Goal: Use online tool/utility: Utilize a website feature to perform a specific function

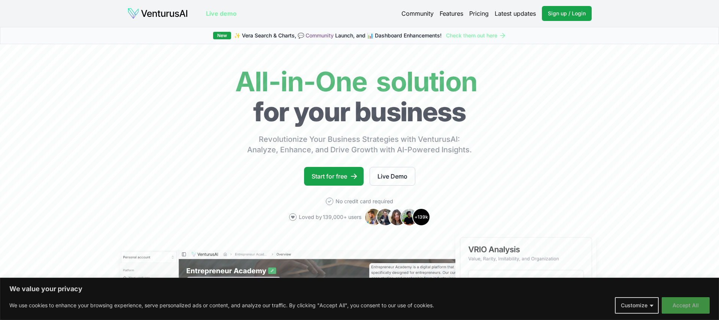
click at [688, 307] on button "Accept All" at bounding box center [686, 305] width 48 height 16
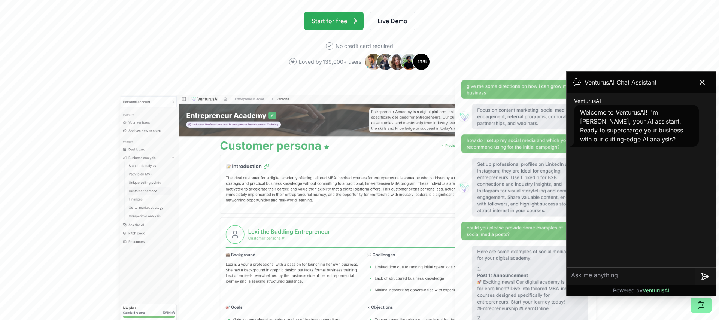
scroll to position [156, 0]
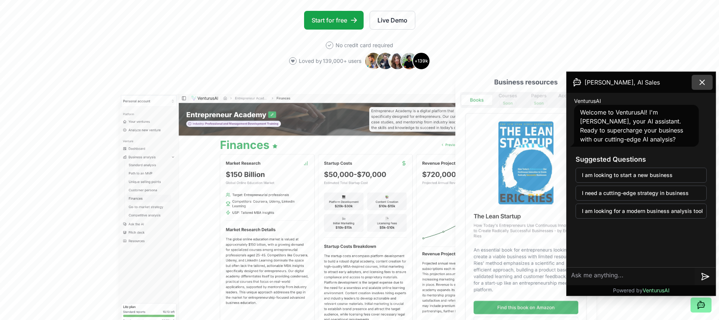
click at [704, 81] on icon at bounding box center [702, 82] width 4 height 4
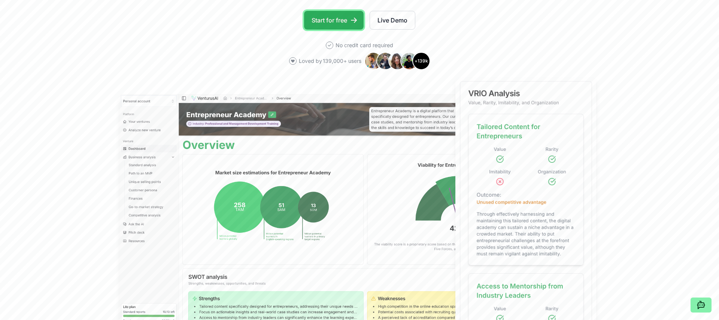
click at [339, 19] on link "Start for free" at bounding box center [334, 20] width 60 height 19
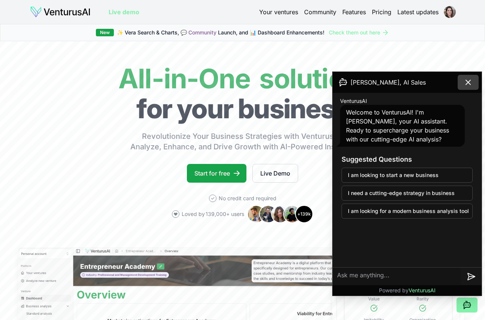
click at [467, 79] on icon at bounding box center [468, 82] width 9 height 9
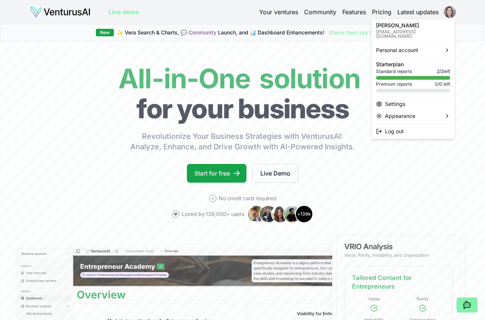
click at [450, 11] on html "We value your privacy We use cookies to enhance your browsing experience, serve…" at bounding box center [242, 160] width 485 height 320
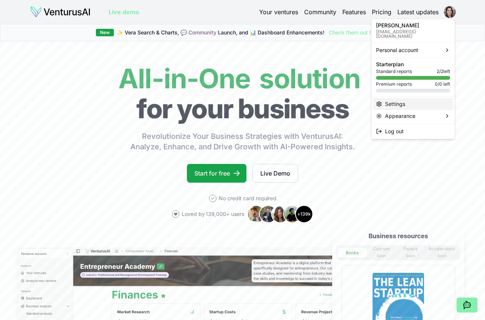
click at [398, 99] on div "Settings" at bounding box center [413, 104] width 80 height 12
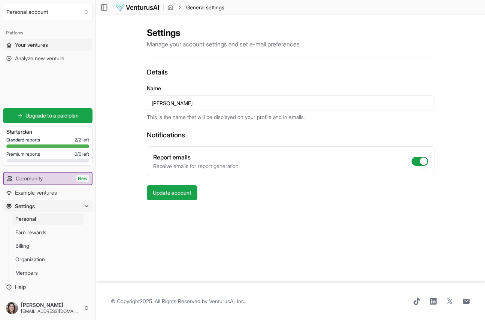
click at [46, 45] on span "Your ventures" at bounding box center [31, 44] width 33 height 7
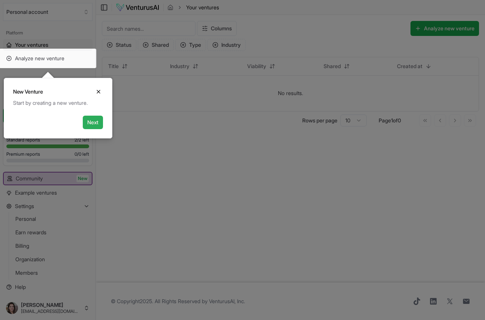
click at [93, 123] on button "Next" at bounding box center [93, 122] width 20 height 13
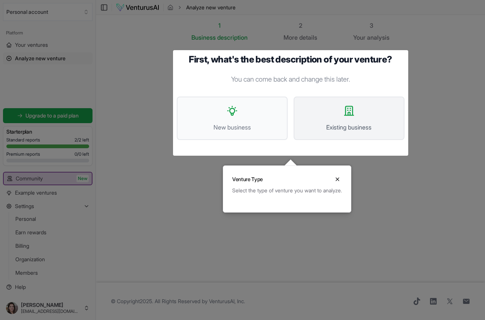
click at [337, 114] on button "Existing business" at bounding box center [349, 118] width 111 height 43
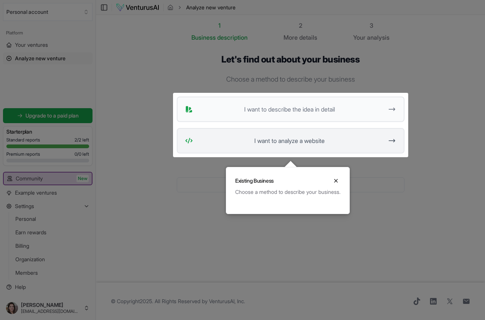
click at [317, 141] on span "I want to analyze a website" at bounding box center [290, 140] width 188 height 9
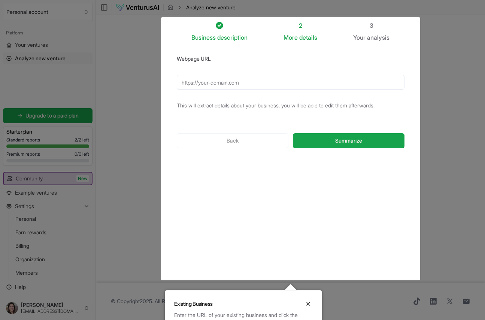
click at [257, 82] on input "Webpage URL" at bounding box center [291, 82] width 228 height 15
click at [237, 77] on input "Webpage URL" at bounding box center [291, 82] width 228 height 15
paste input "https://pediatricadf.com.br/"
type input "https://pediatricadf.com.br/"
click at [350, 141] on span "Summarize" at bounding box center [348, 140] width 27 height 7
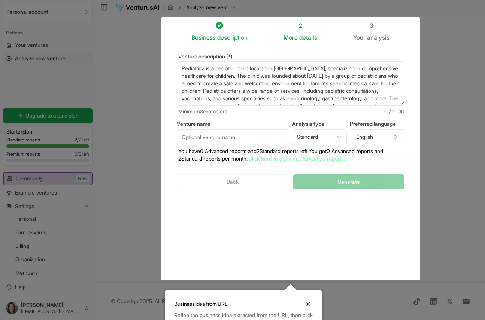
click at [248, 137] on input "Venture name" at bounding box center [233, 137] width 112 height 15
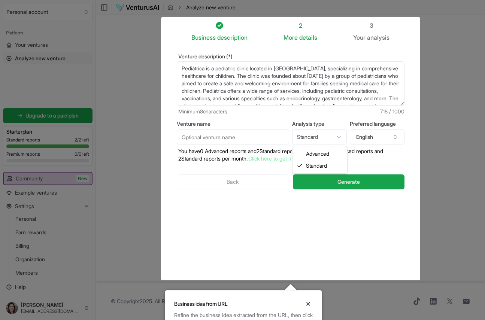
click at [331, 135] on html "We value your privacy We use cookies to enhance your browsing experience, serve…" at bounding box center [242, 160] width 485 height 320
select select "advanced"
click at [379, 137] on button "English" at bounding box center [377, 137] width 55 height 15
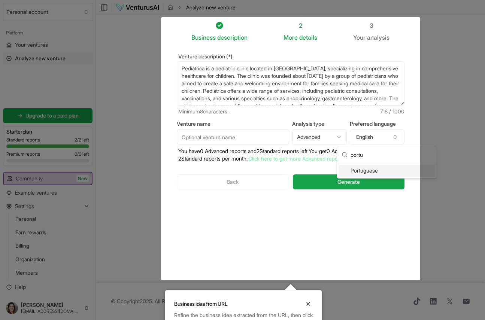
type input "portu"
click at [366, 172] on div "Portuguese" at bounding box center [387, 171] width 97 height 12
click at [323, 136] on html "We value your privacy We use cookies to enhance your browsing experience, serve…" at bounding box center [242, 160] width 485 height 320
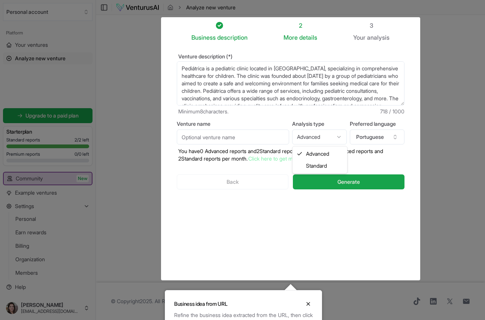
select select "standard"
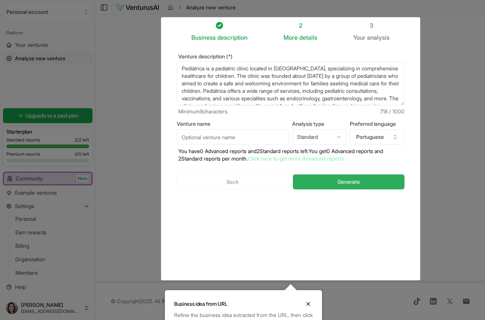
click at [367, 184] on button "Generate" at bounding box center [348, 182] width 111 height 15
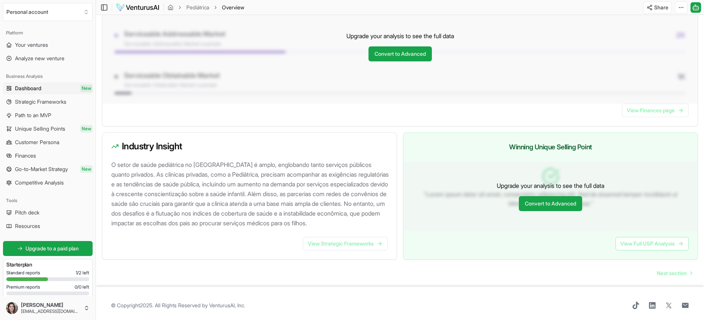
scroll to position [647, 0]
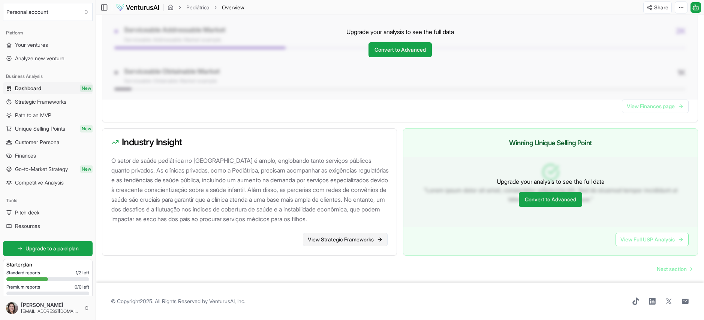
click at [340, 242] on link "View Strategic Frameworks" at bounding box center [345, 239] width 85 height 13
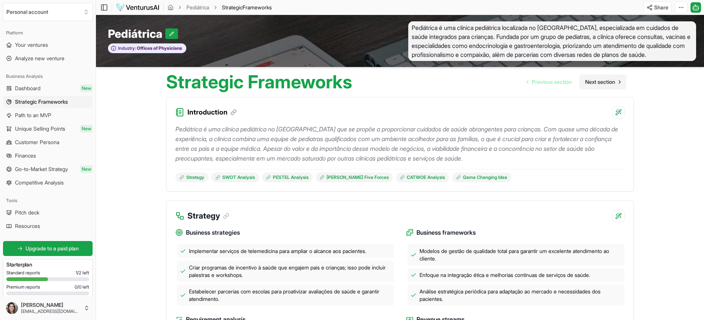
click at [591, 86] on span "Next section" at bounding box center [600, 81] width 30 height 7
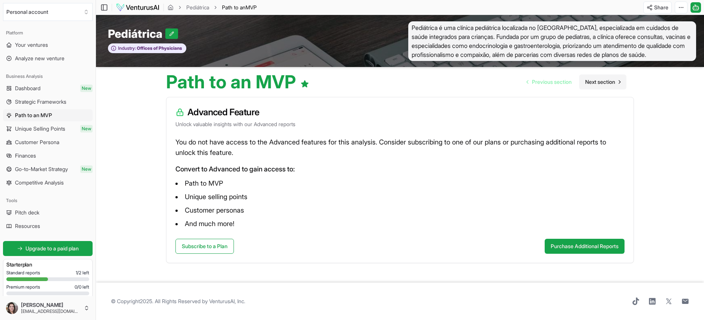
click at [600, 86] on span "Next section" at bounding box center [600, 81] width 30 height 7
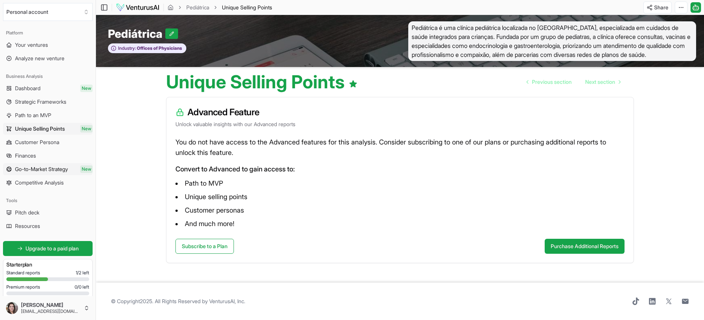
click at [60, 169] on span "Go-to-Market Strategy" at bounding box center [41, 169] width 53 height 7
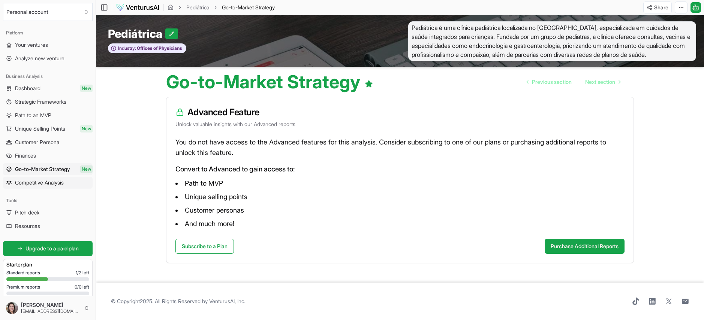
click at [45, 184] on span "Competitive Analysis" at bounding box center [39, 182] width 49 height 7
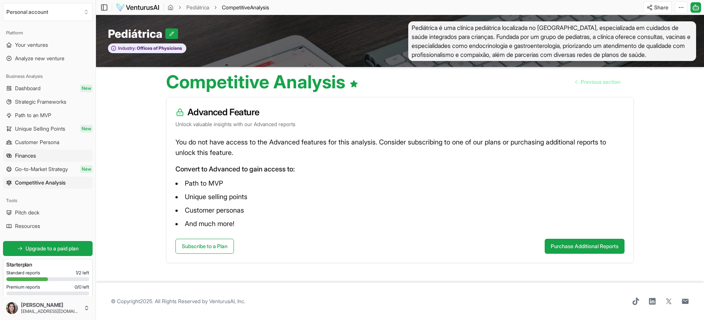
click at [48, 154] on link "Finances" at bounding box center [48, 156] width 90 height 12
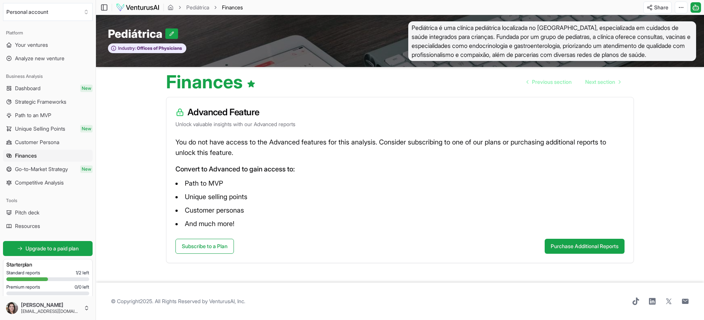
click at [48, 142] on span "Customer Persona" at bounding box center [37, 142] width 44 height 7
click at [199, 7] on link "Pediátrica" at bounding box center [197, 7] width 23 height 7
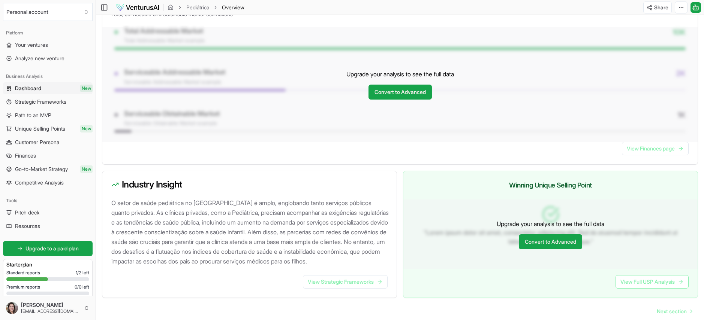
scroll to position [647, 0]
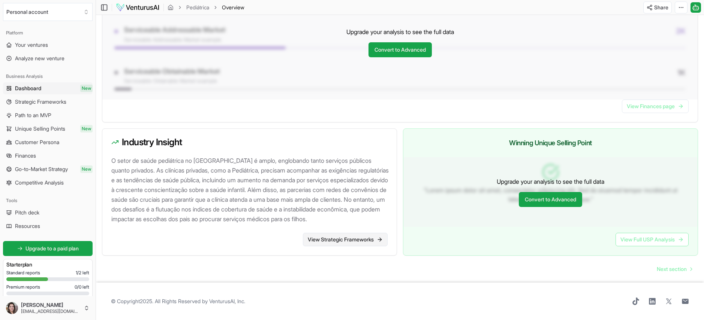
click at [342, 241] on link "View Strategic Frameworks" at bounding box center [345, 239] width 85 height 13
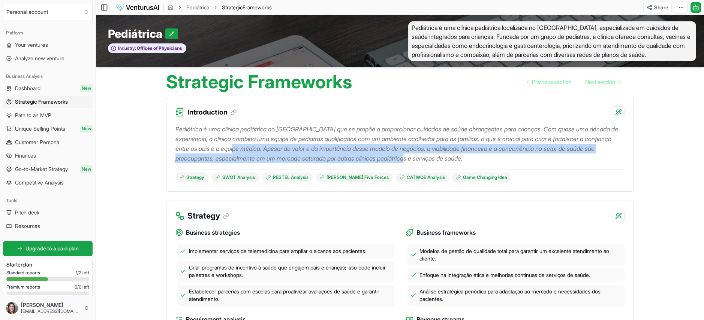
drag, startPoint x: 298, startPoint y: 157, endPoint x: 478, endPoint y: 163, distance: 180.7
click at [478, 163] on p "Pediátrica é uma clínica pediátrica no Brasil que se propõe a proporcionar cuid…" at bounding box center [399, 143] width 449 height 39
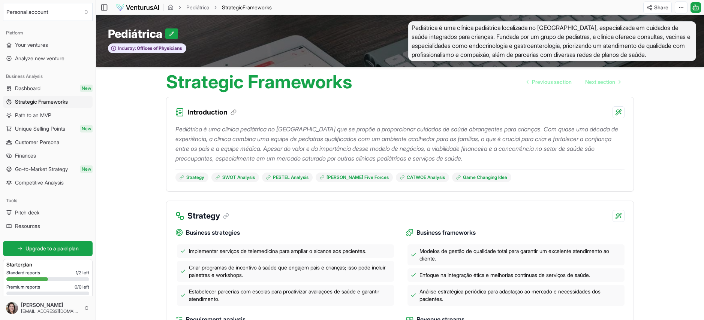
click at [506, 163] on p "Pediátrica é uma clínica pediátrica no Brasil que se propõe a proporcionar cuid…" at bounding box center [399, 143] width 449 height 39
